Goal: Transaction & Acquisition: Purchase product/service

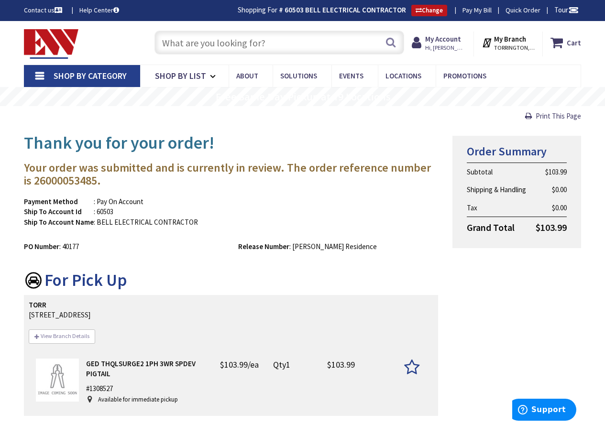
click at [235, 44] on input "text" at bounding box center [279, 43] width 250 height 24
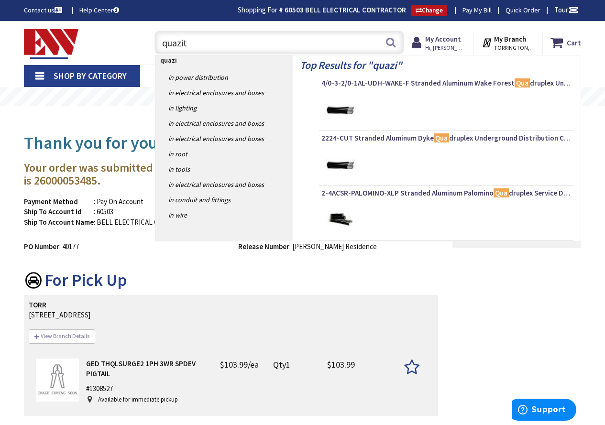
type input "quazite"
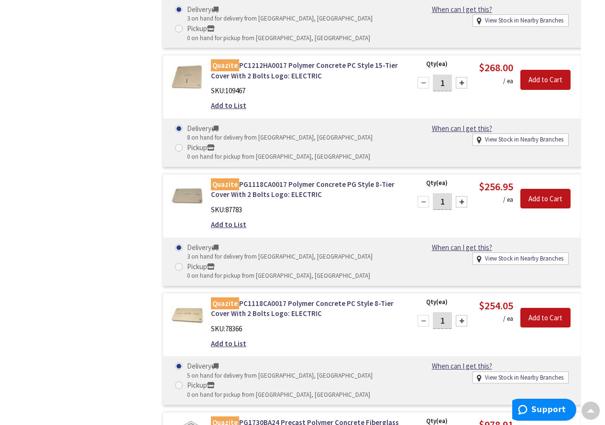
scroll to position [969, 0]
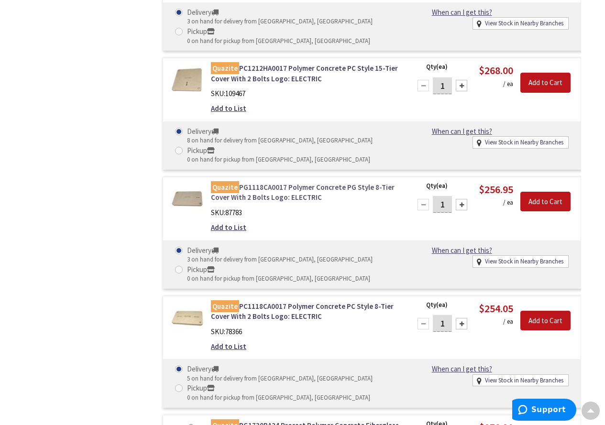
click at [293, 187] on link "Quazite PG1118CA0017 Polymer Concrete PG Style 8-Tier Cover With 2 Bolts Logo: …" at bounding box center [305, 192] width 188 height 21
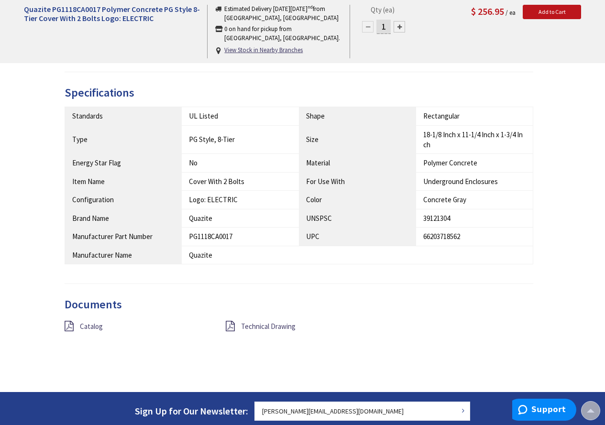
scroll to position [476, 0]
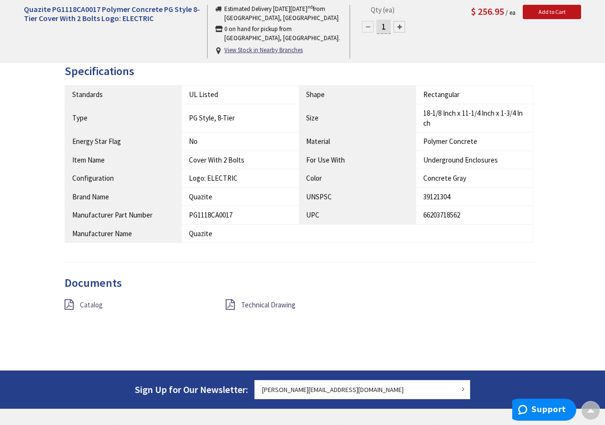
click at [93, 306] on span "Catalog" at bounding box center [91, 304] width 23 height 9
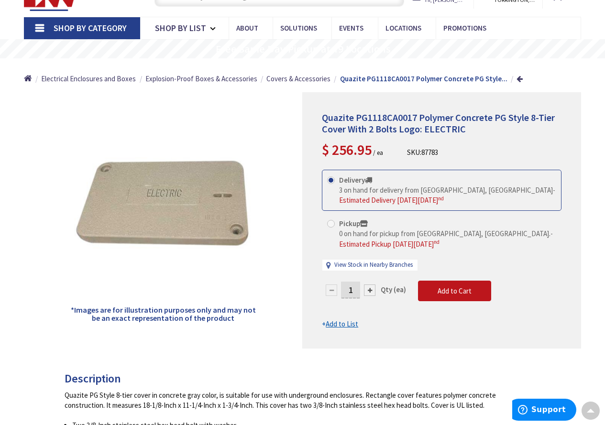
scroll to position [0, 0]
